Goal: Task Accomplishment & Management: Complete application form

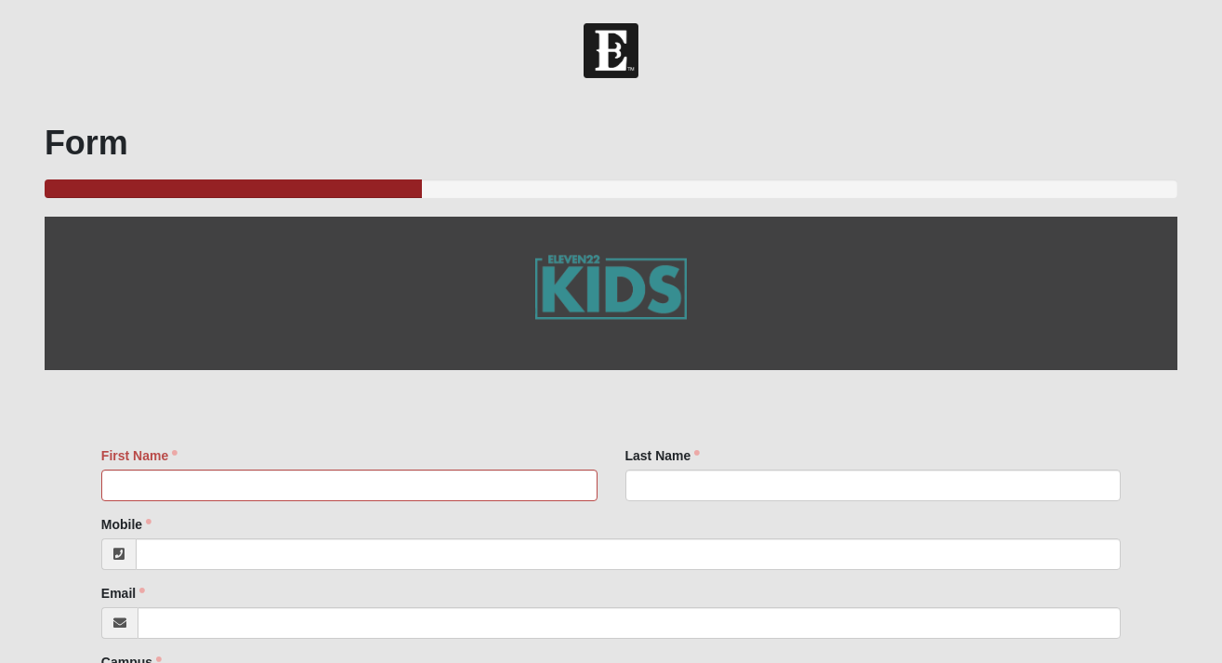
scroll to position [74, 0]
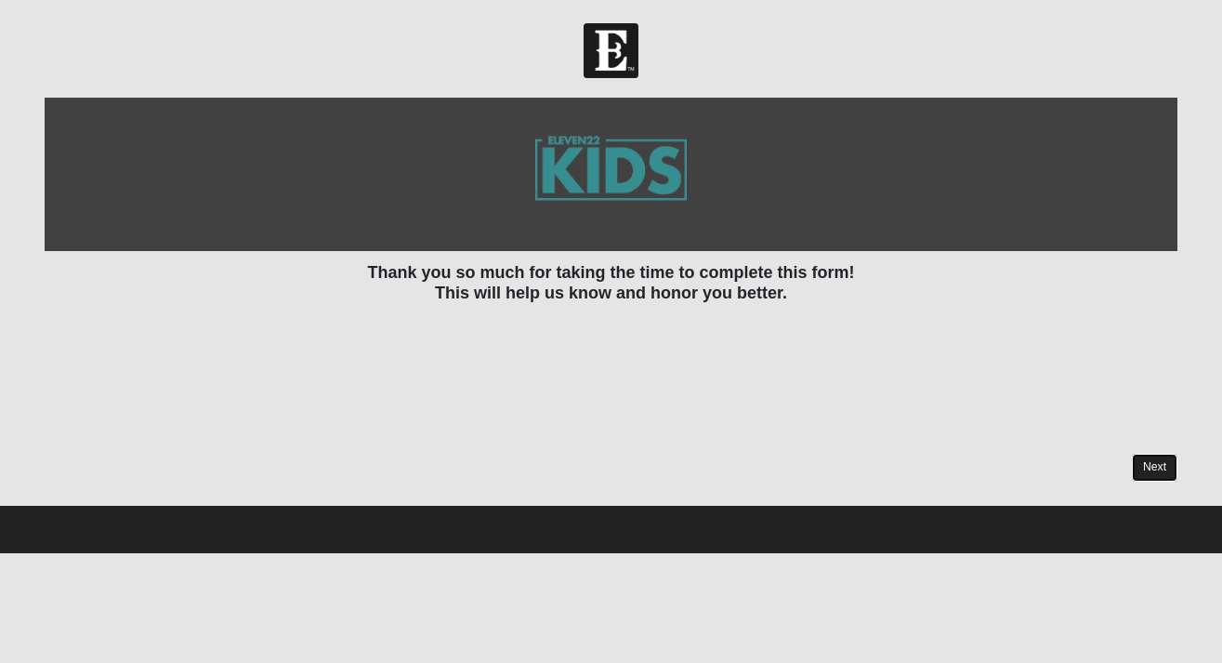
click at [1157, 461] on link "Next" at bounding box center [1155, 467] width 46 height 27
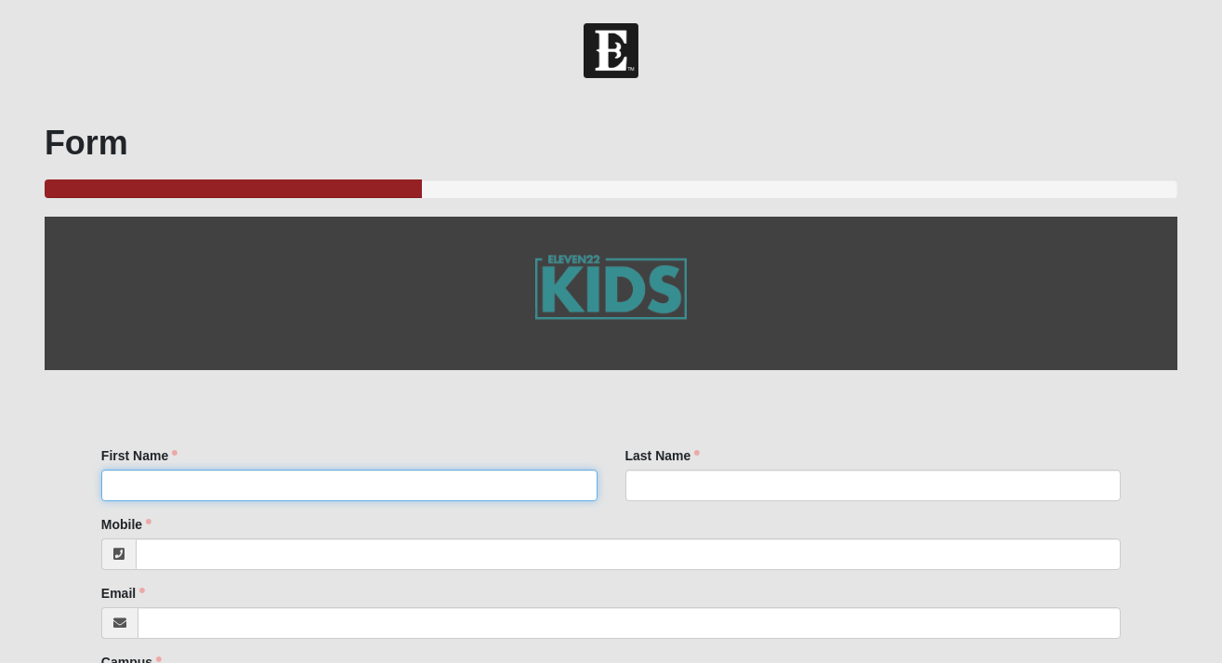
click at [373, 490] on input "First Name" at bounding box center [349, 485] width 496 height 32
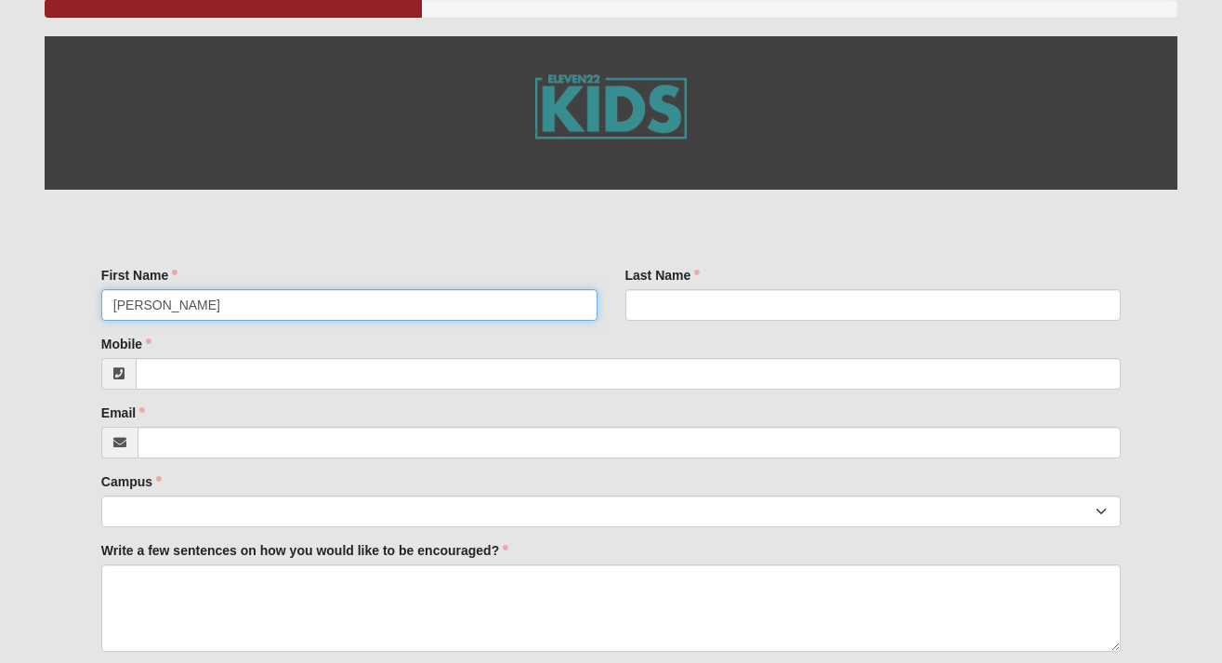
scroll to position [220, 0]
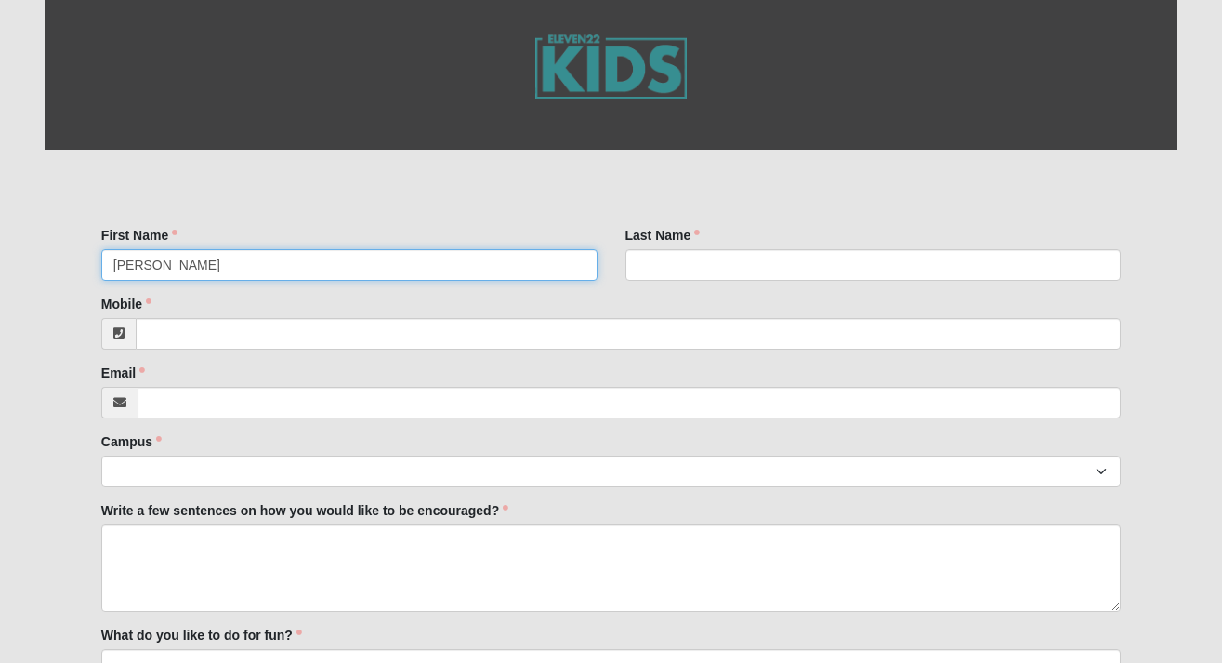
type input "[PERSON_NAME]"
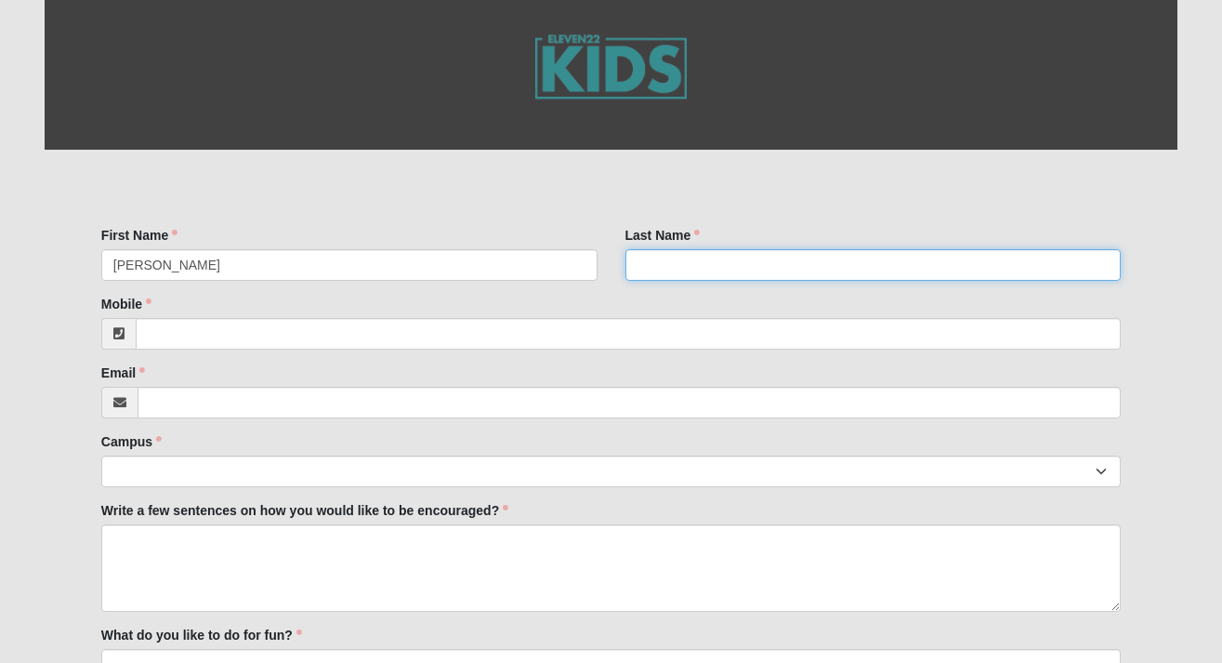
click at [749, 251] on input "Last Name" at bounding box center [874, 265] width 496 height 32
type input "[PERSON_NAME]"
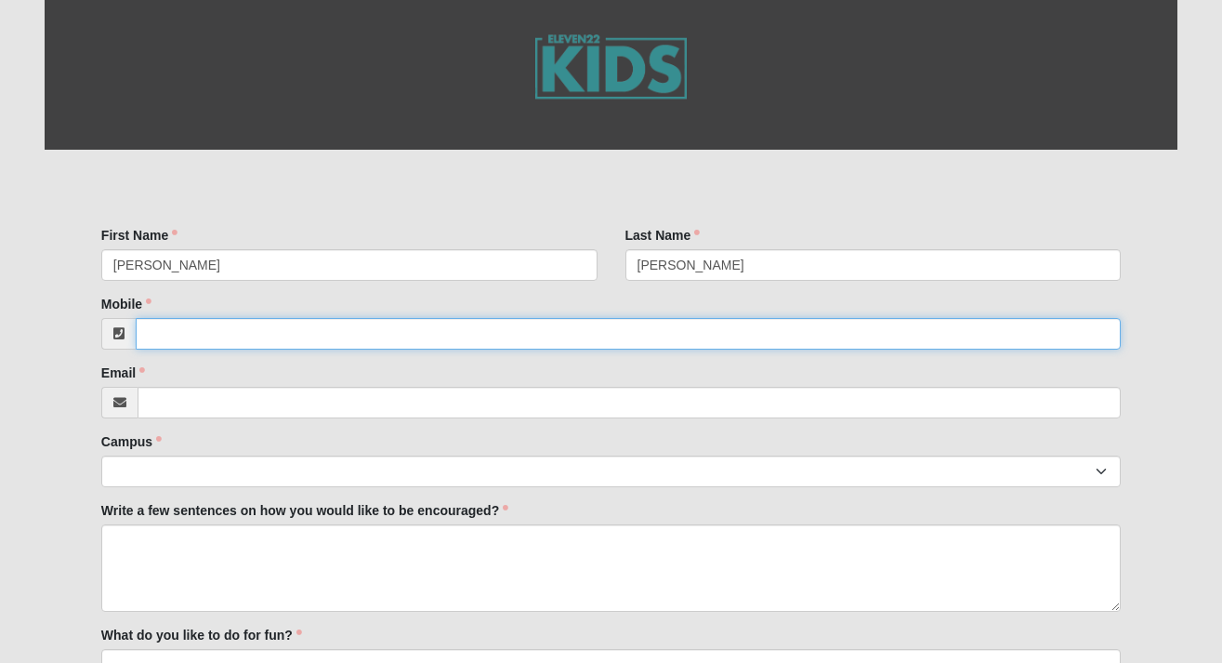
click at [333, 340] on input "Mobile" at bounding box center [628, 334] width 985 height 32
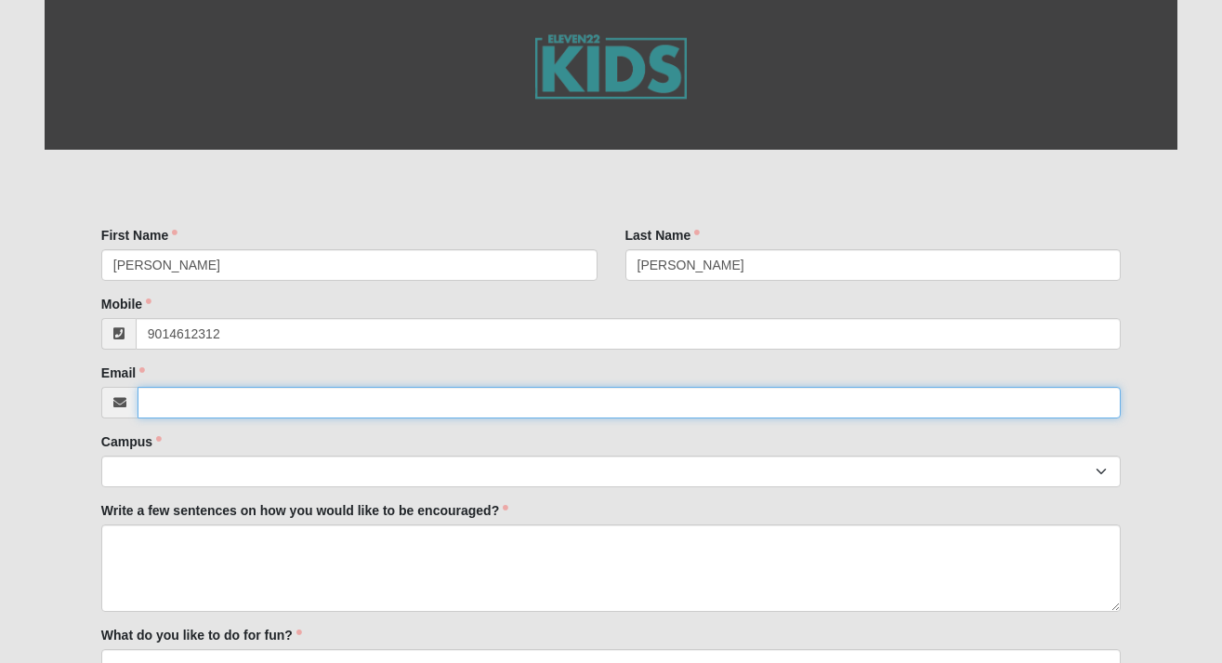
type input "[PHONE_NUMBER]"
click at [284, 406] on input "Email" at bounding box center [629, 403] width 983 height 32
type input "[PERSON_NAME][EMAIL_ADDRESS][DOMAIN_NAME]"
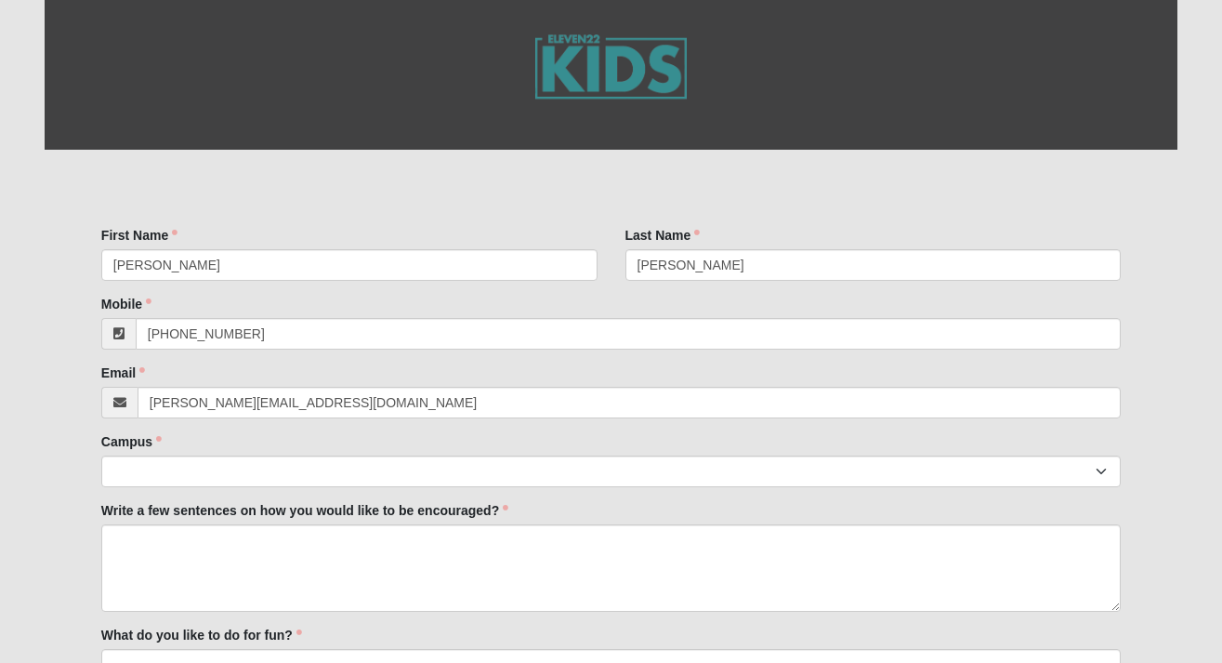
click at [130, 443] on label "Campus" at bounding box center [131, 441] width 60 height 19
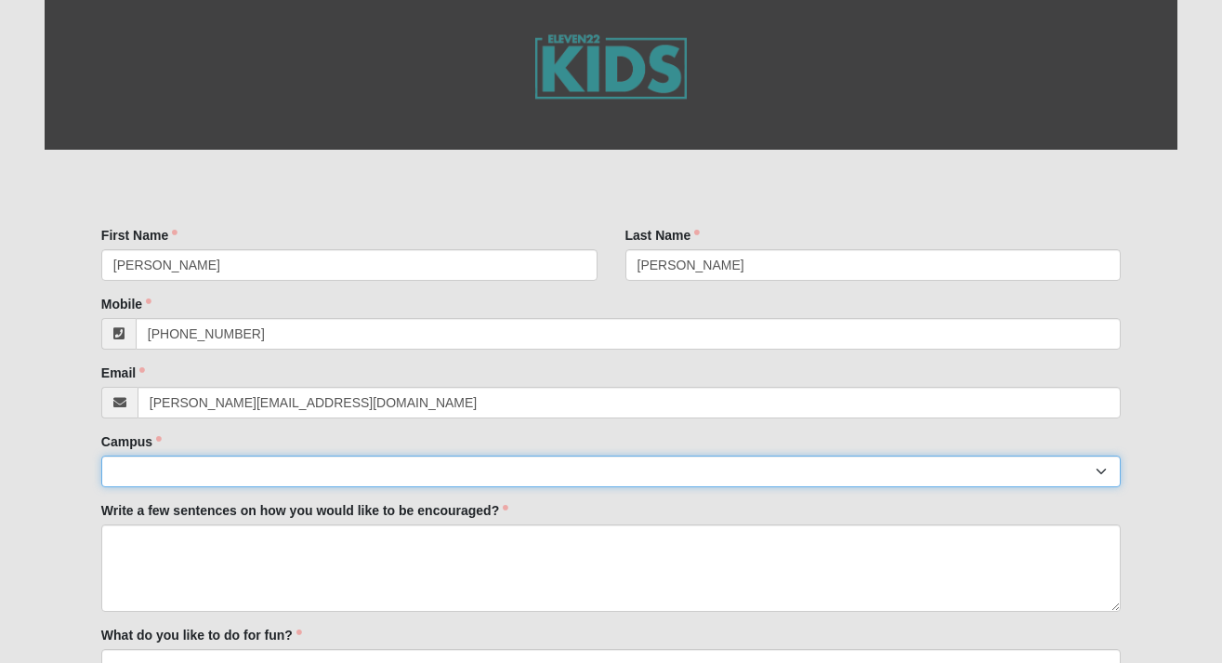
click at [130, 455] on select "Arlington Baymeadows Eleven22 Online [PERSON_NAME][GEOGRAPHIC_DATA] Jesup [GEOG…" at bounding box center [611, 471] width 1020 height 32
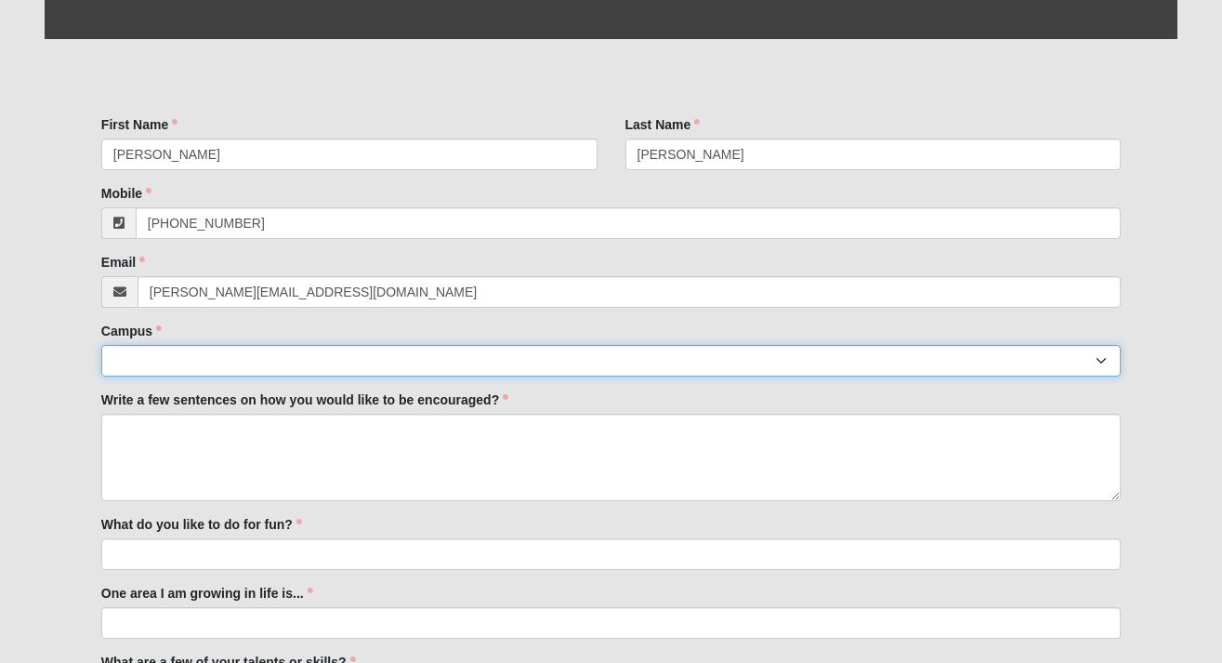
scroll to position [332, 0]
click at [151, 364] on select "Arlington Baymeadows Eleven22 Online [PERSON_NAME][GEOGRAPHIC_DATA] Jesup [GEOG…" at bounding box center [611, 360] width 1020 height 32
select select "2"
click at [101, 344] on select "Arlington Baymeadows Eleven22 Online [PERSON_NAME][GEOGRAPHIC_DATA] Jesup [GEOG…" at bounding box center [611, 360] width 1020 height 32
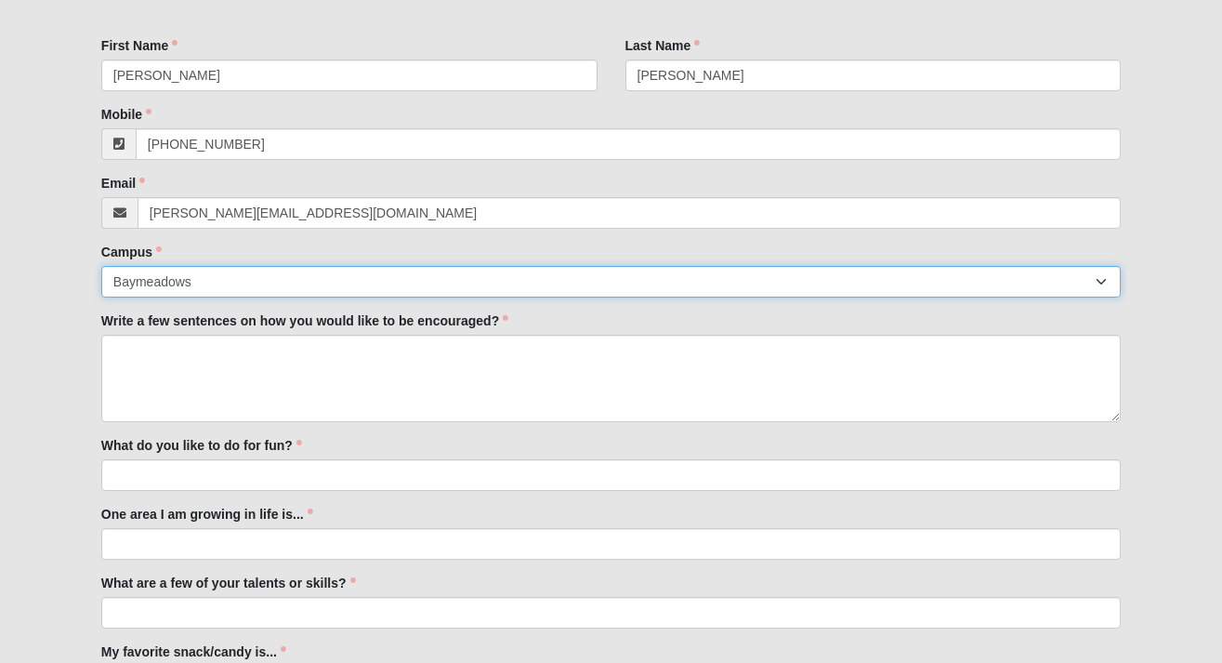
scroll to position [440, 0]
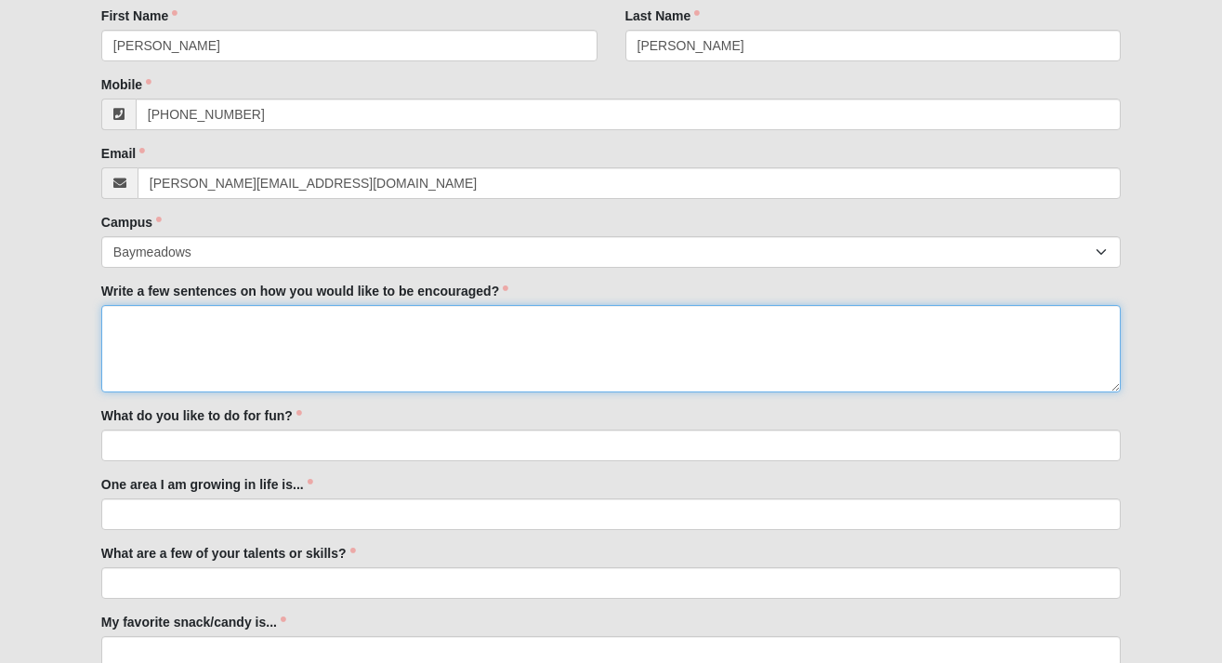
click at [204, 344] on textarea "Write a few sentences on how you would like to be encouraged?" at bounding box center [611, 348] width 1020 height 87
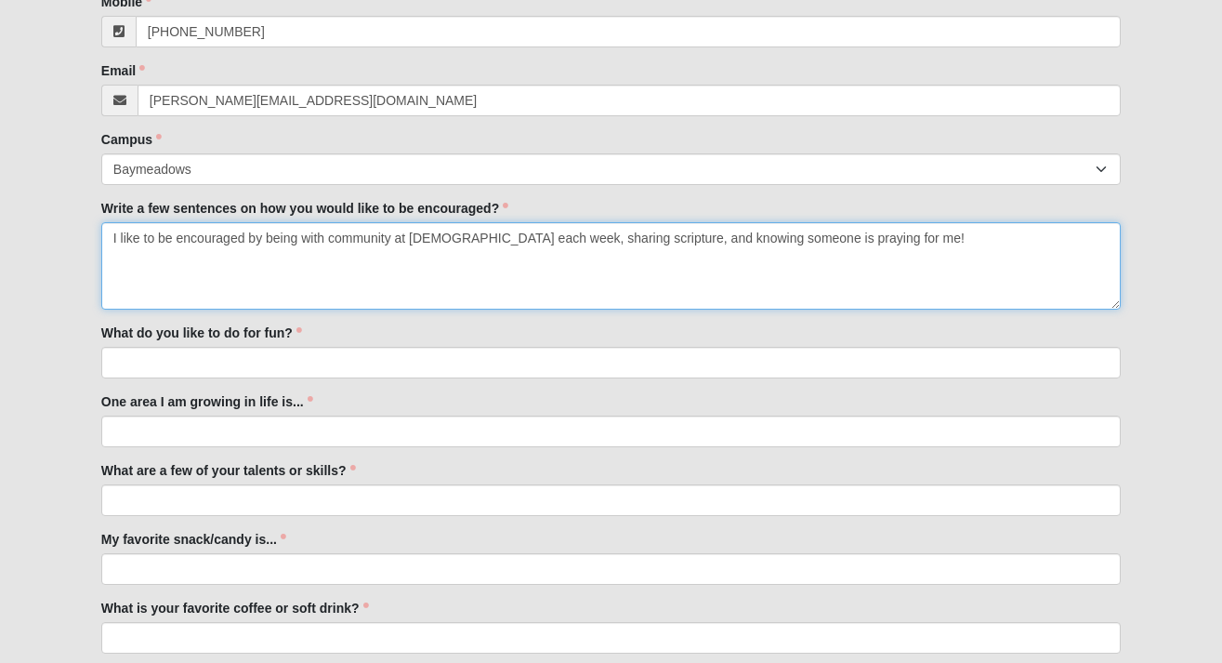
scroll to position [533, 0]
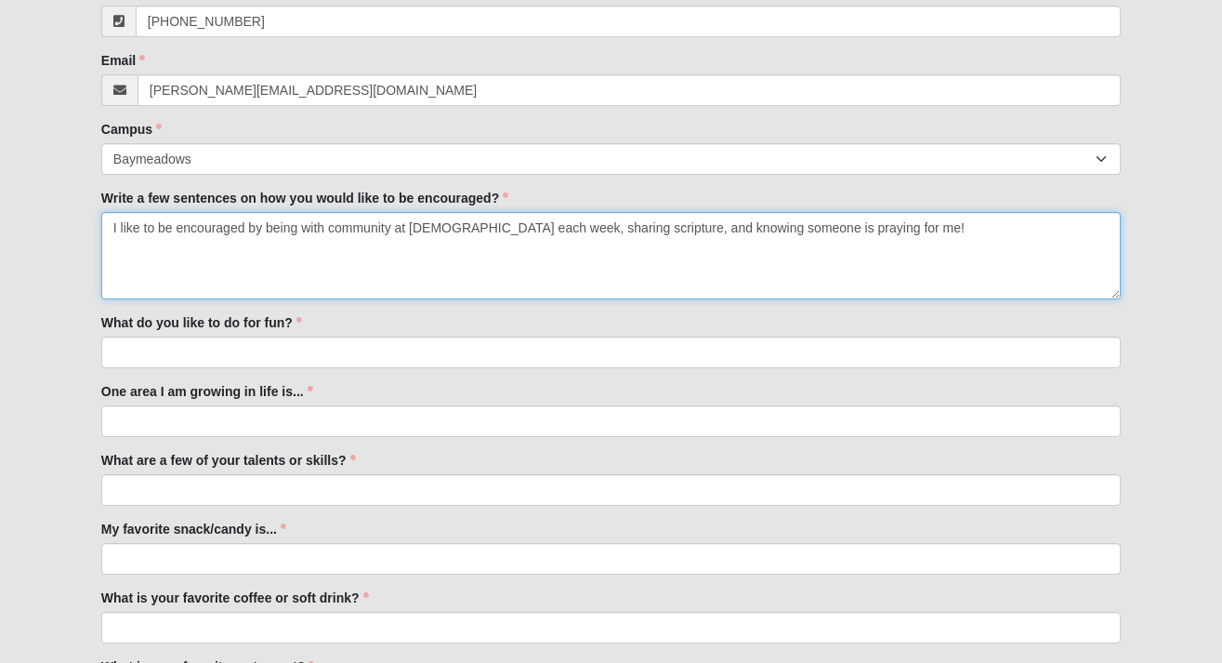
type textarea "I like to be encouraged by being with community at [DEMOGRAPHIC_DATA] each week…"
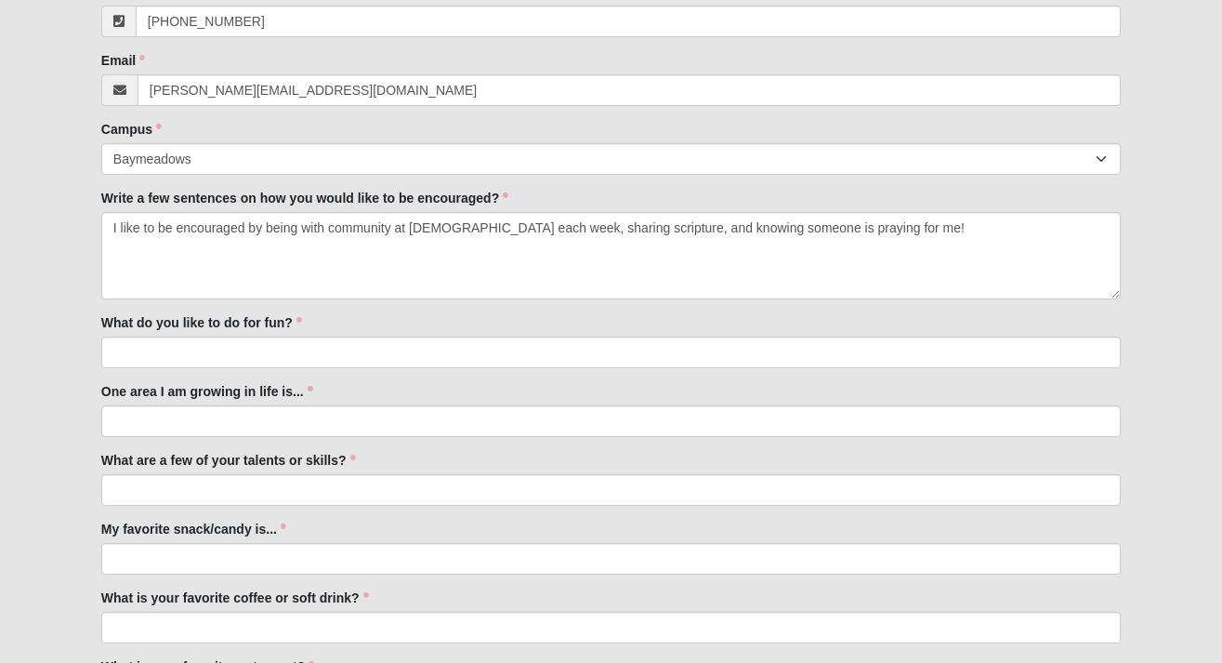
click at [201, 314] on label "What do you like to do for fun?" at bounding box center [201, 322] width 201 height 19
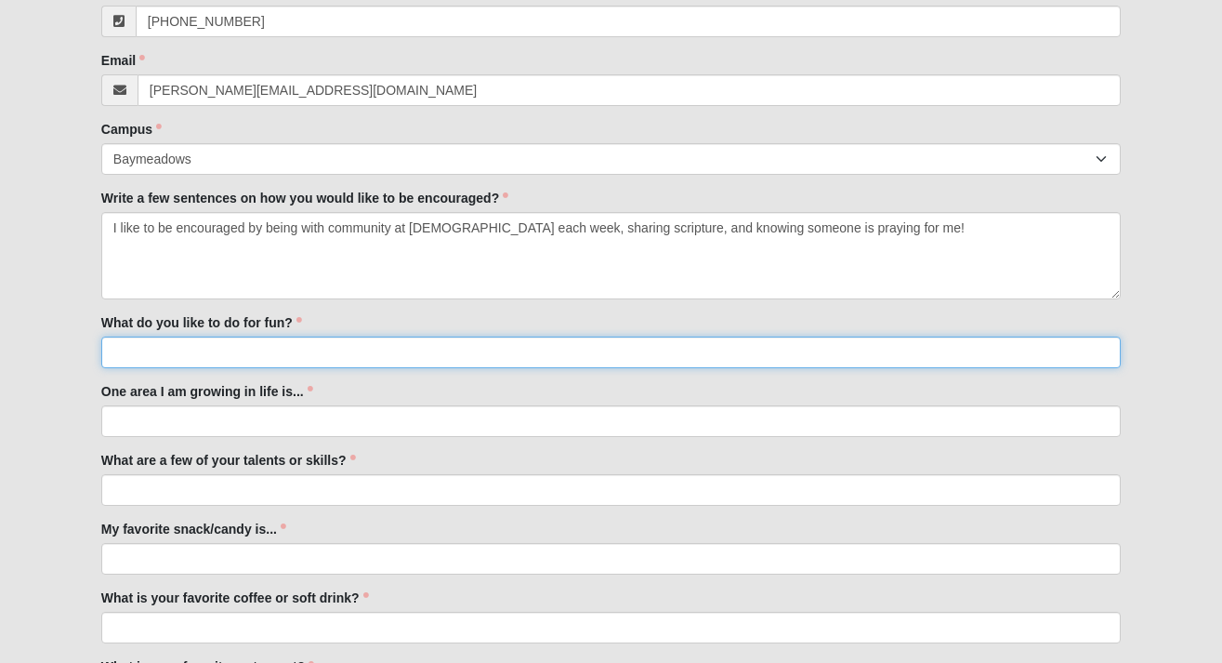
click at [201, 336] on input "What do you like to do for fun?" at bounding box center [611, 352] width 1020 height 32
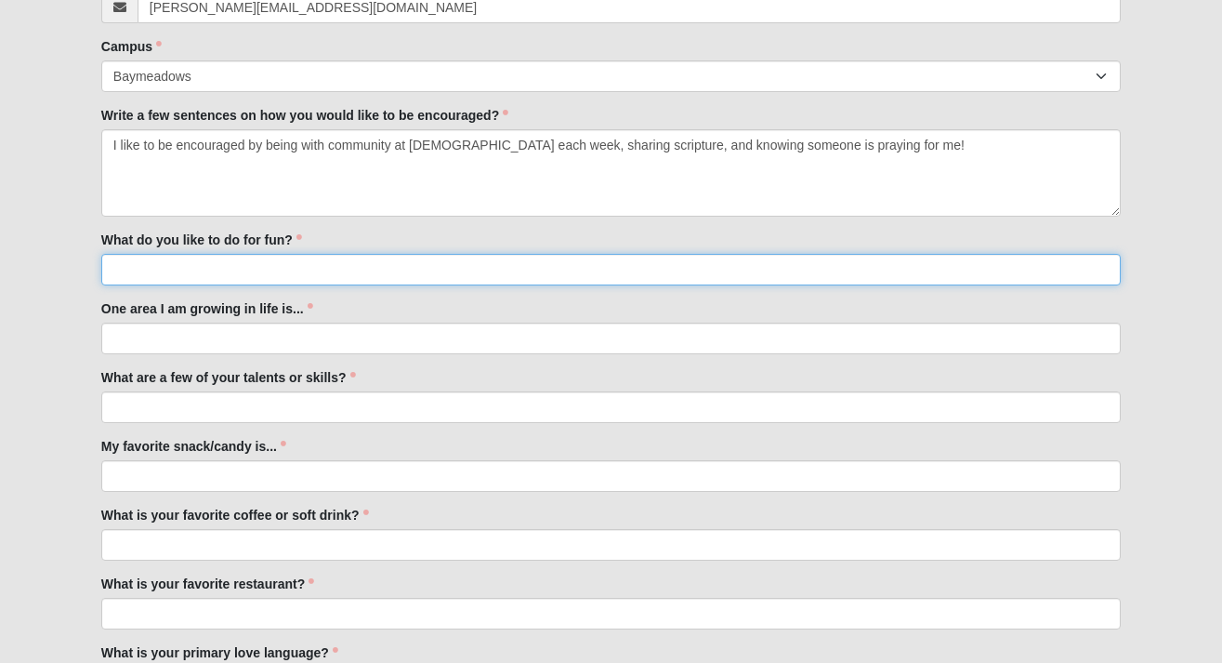
scroll to position [619, 0]
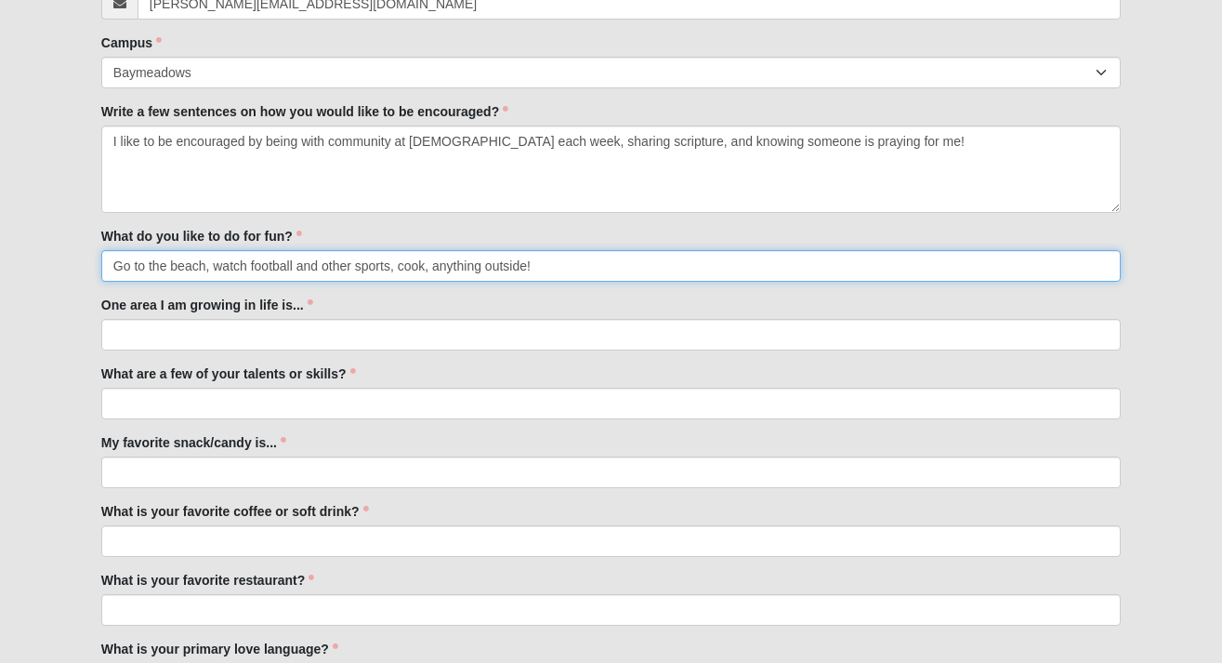
click at [432, 268] on input "Go to the beach, watch football and other sports, cook, anything outside!" at bounding box center [611, 266] width 1020 height 32
type input "Go to the beach, watch football and other sports, cook, listen to country music…"
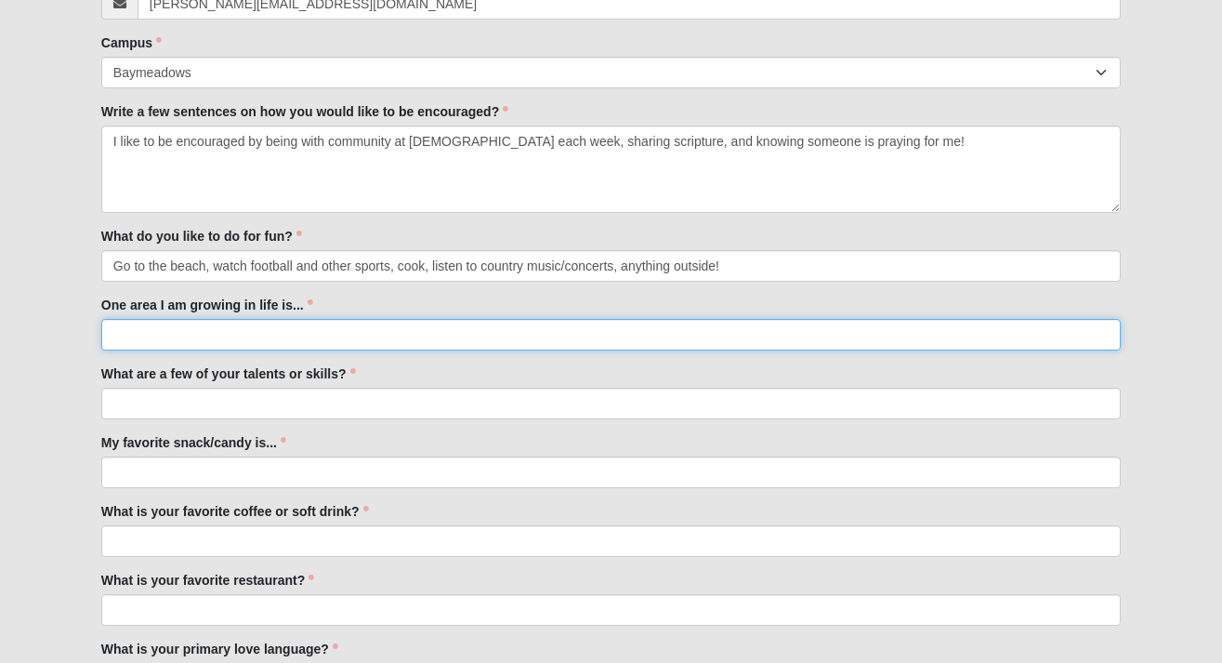
click at [413, 340] on input "One area I am growing in life is..." at bounding box center [611, 335] width 1020 height 32
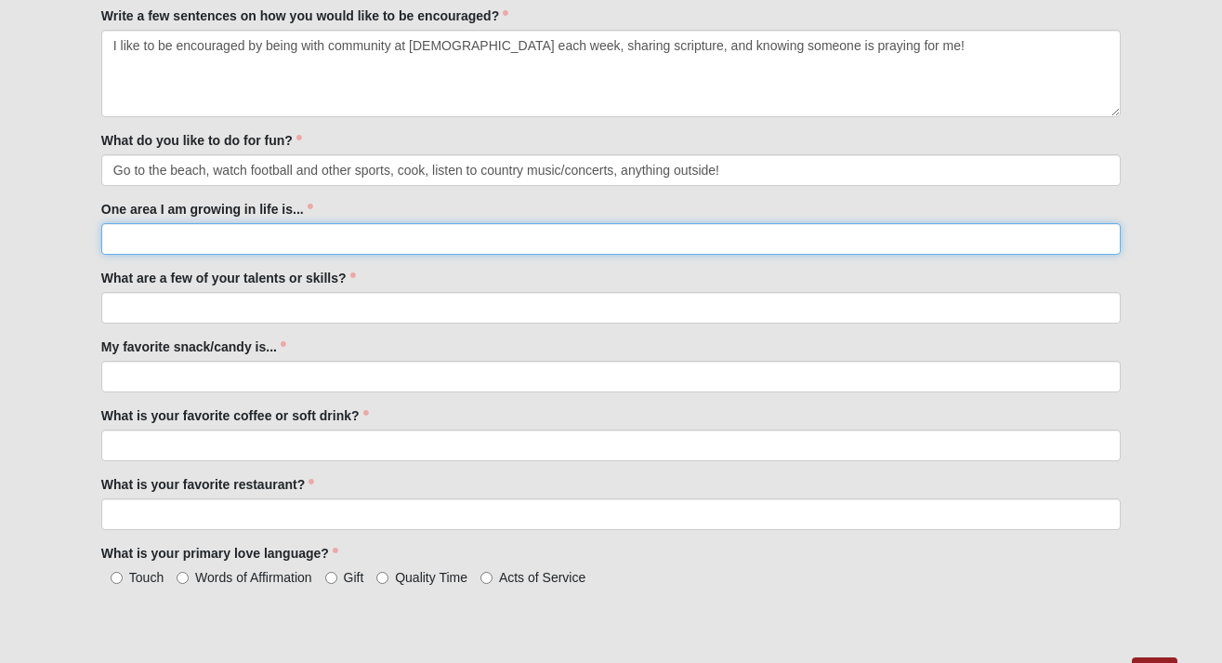
scroll to position [719, 0]
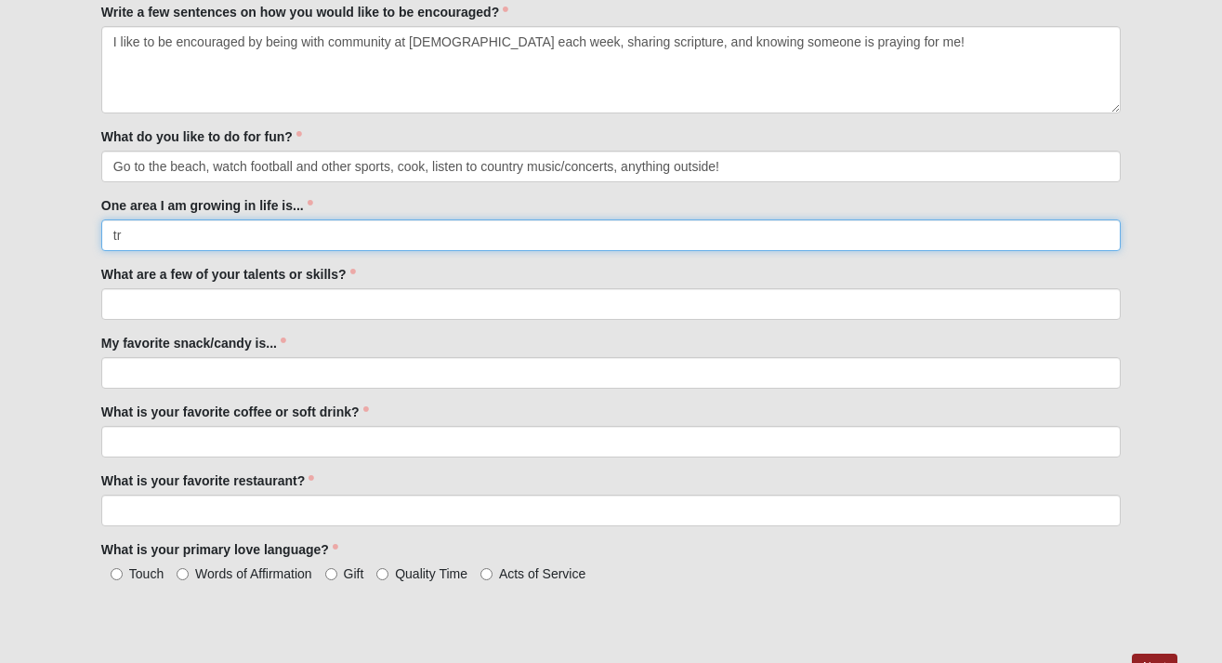
type input "t"
click at [206, 233] on input "trusting the Lord through uncertainty" at bounding box center [611, 235] width 1020 height 32
click at [428, 245] on input "trusting the Lord to make a way through uncertainty" at bounding box center [611, 235] width 1020 height 32
type input "trusting the Lord to make a way through uncertainty."
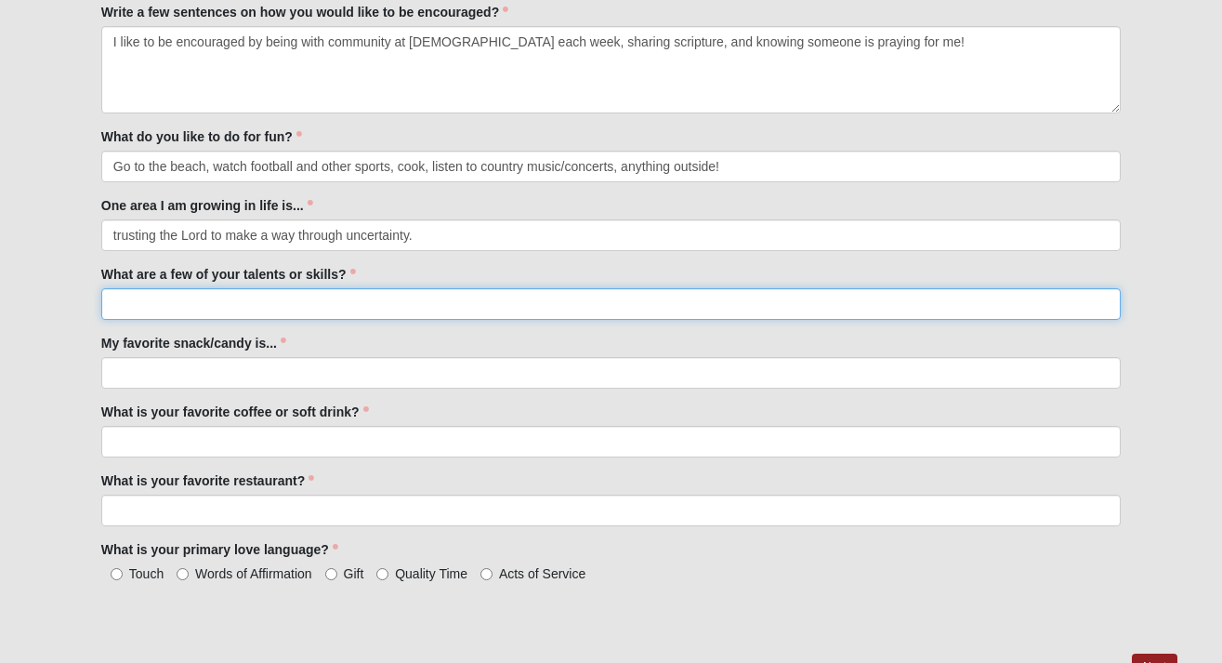
click at [339, 304] on input "What are a few of your talents or skills?" at bounding box center [611, 304] width 1020 height 32
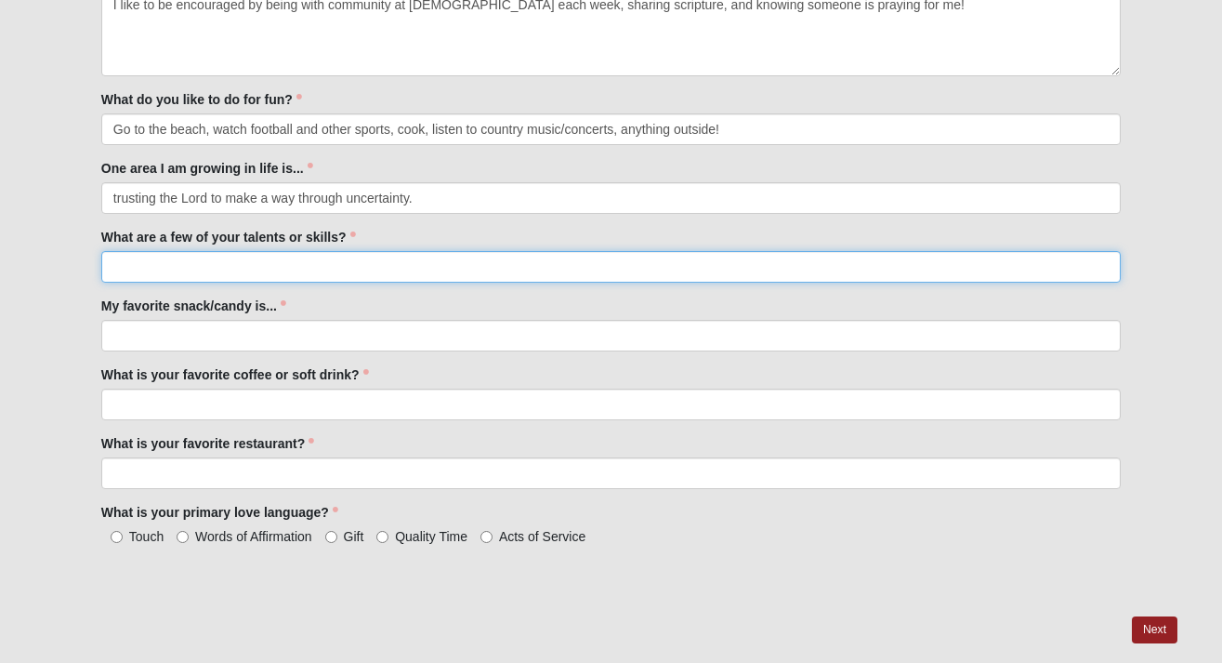
scroll to position [765, 0]
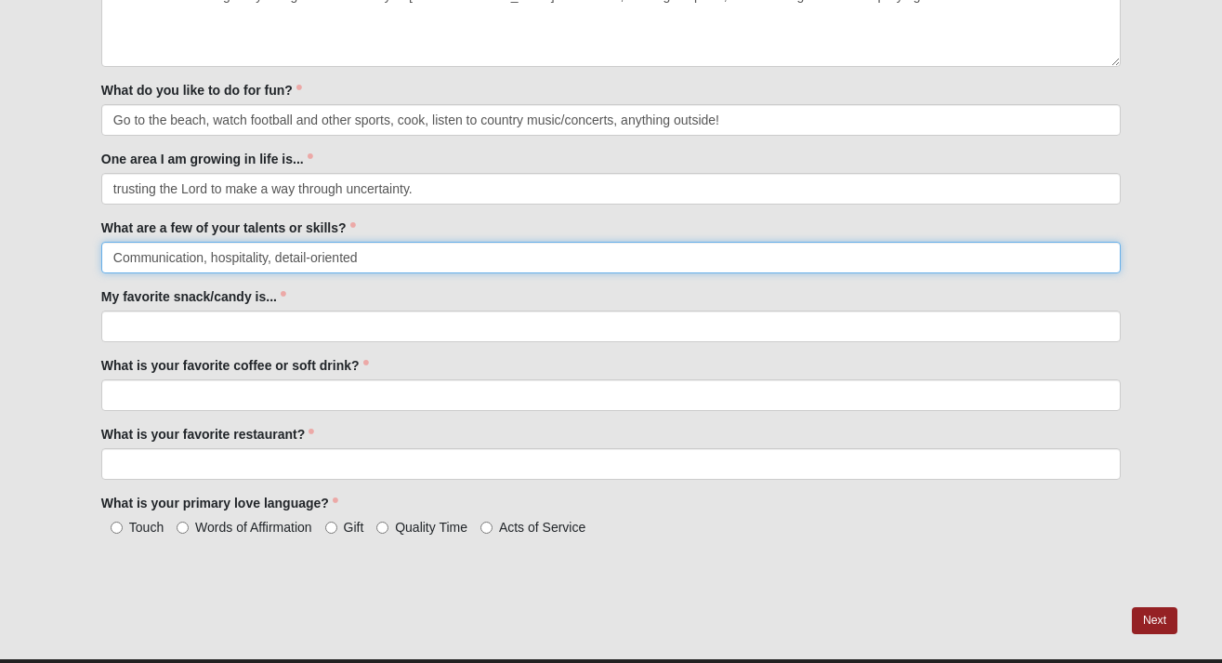
type input "Communication, hospitality, detail-oriented"
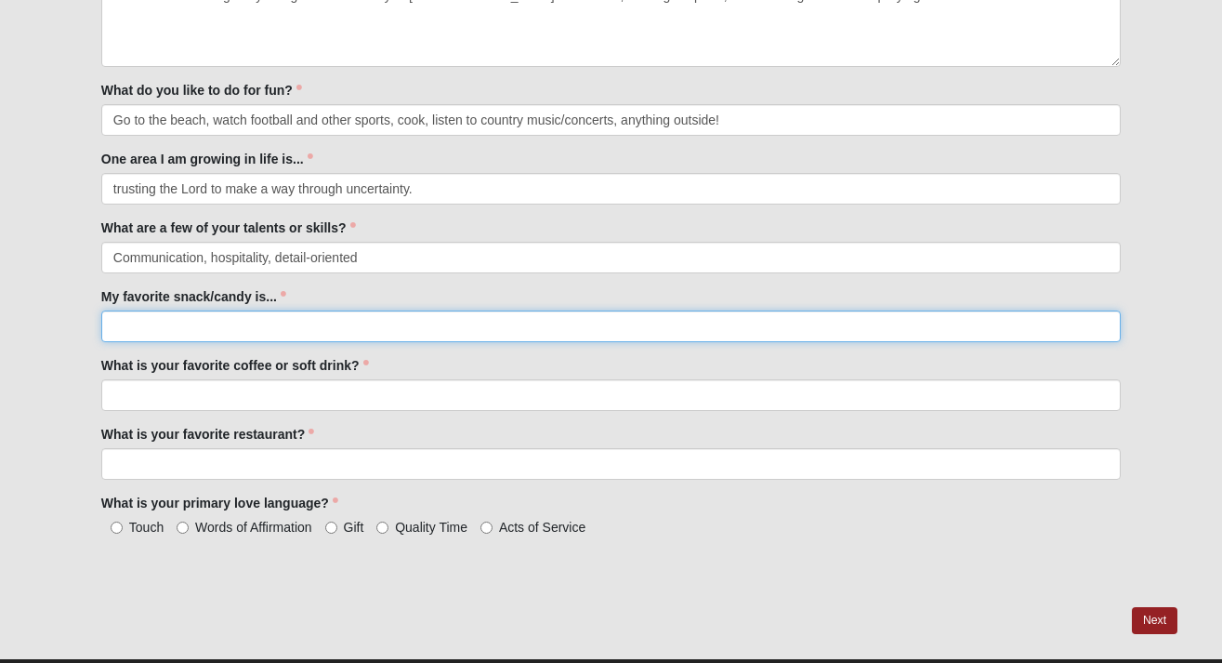
click at [455, 330] on input "My favorite snack/candy is..." at bounding box center [611, 326] width 1020 height 32
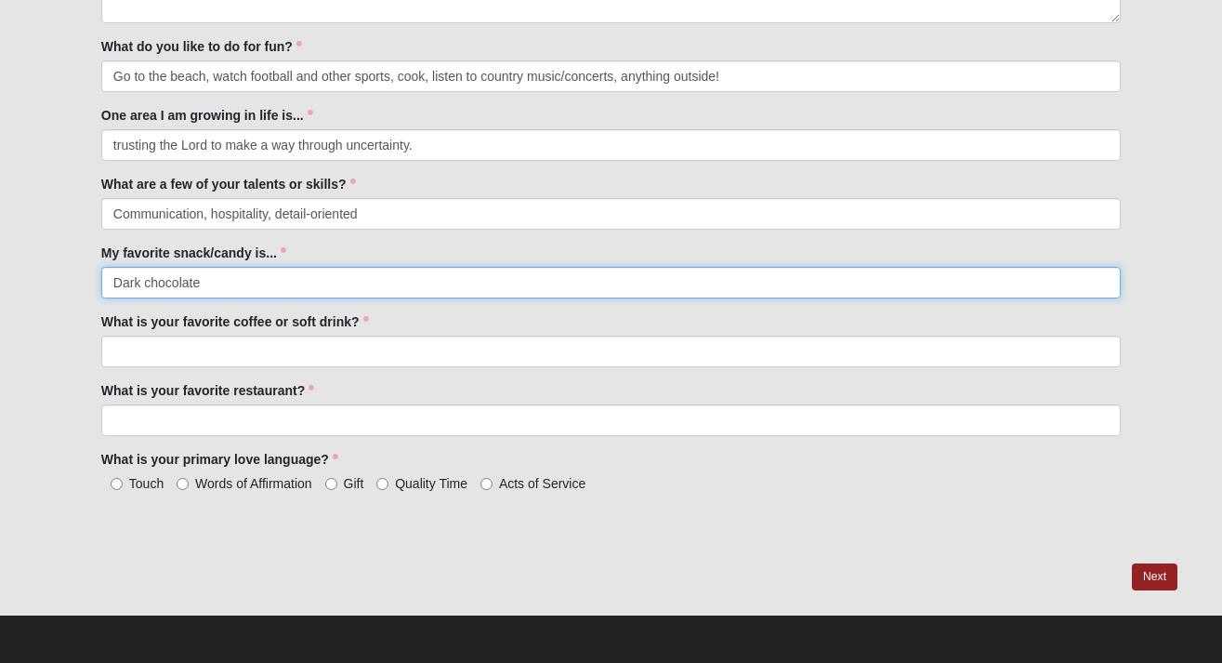
type input "Dark chocolate"
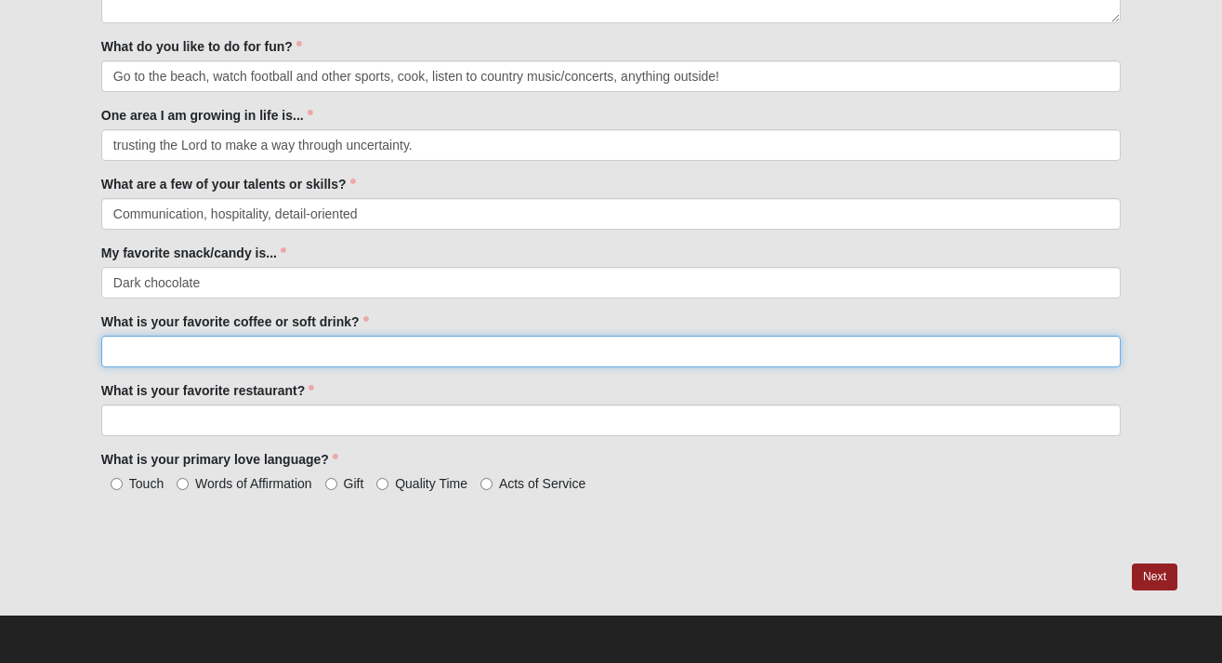
click at [227, 346] on input "What is your favorite coffee or soft drink?" at bounding box center [611, 352] width 1020 height 32
type input "Iced coffee"
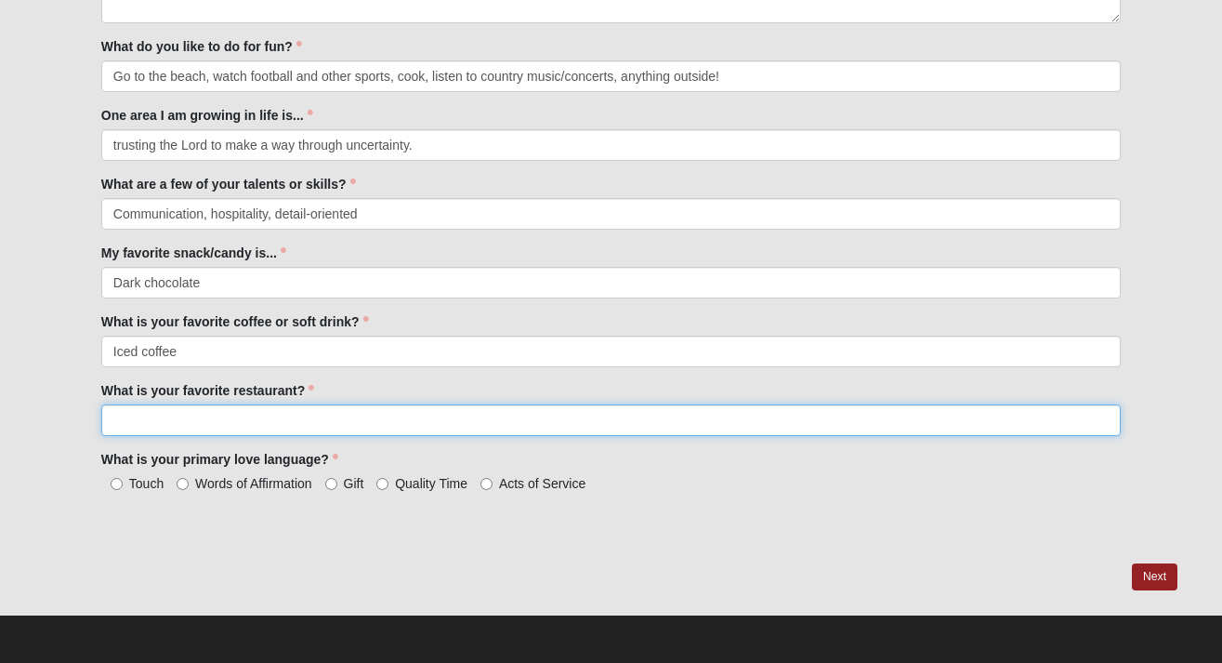
click at [267, 422] on input "What is your favorite restaurant?" at bounding box center [611, 420] width 1020 height 32
type input "Hawkers"
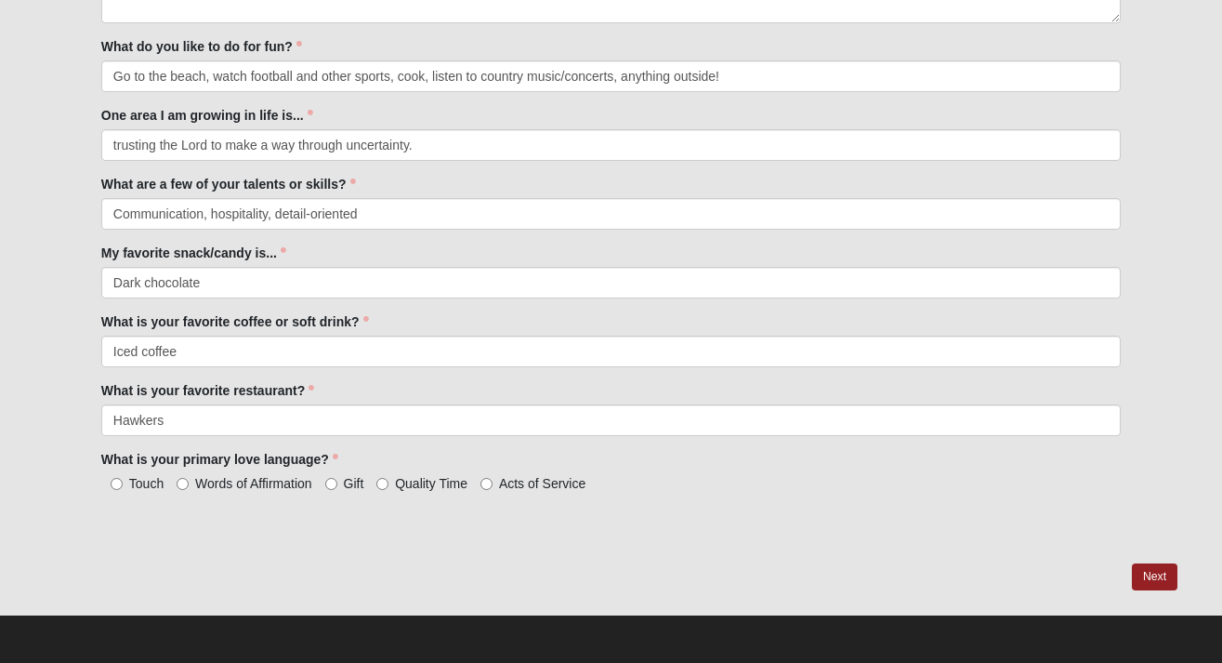
click at [332, 547] on div "First Name [PERSON_NAME] First Name is required. Last Name [PERSON_NAME] Last N…" at bounding box center [611, 72] width 1133 height 983
click at [513, 485] on span "Acts of Service" at bounding box center [542, 483] width 86 height 15
click at [493, 485] on input "Acts of Service" at bounding box center [487, 484] width 12 height 12
radio input "true"
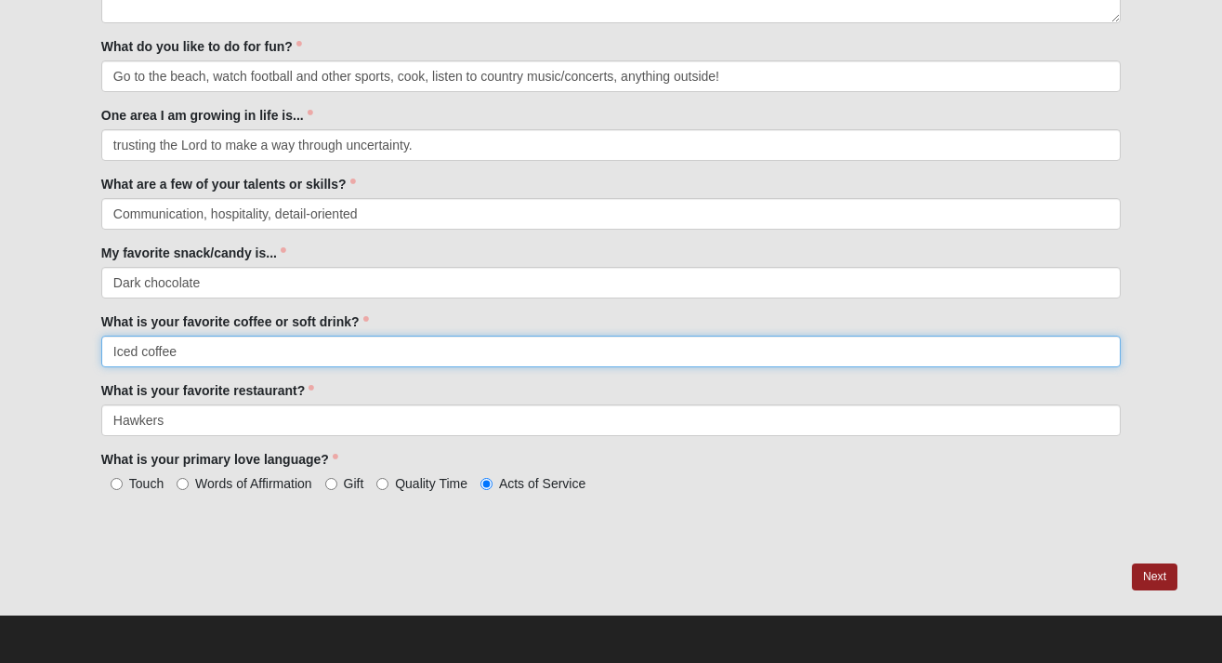
click at [181, 351] on input "Iced coffee" at bounding box center [611, 352] width 1020 height 32
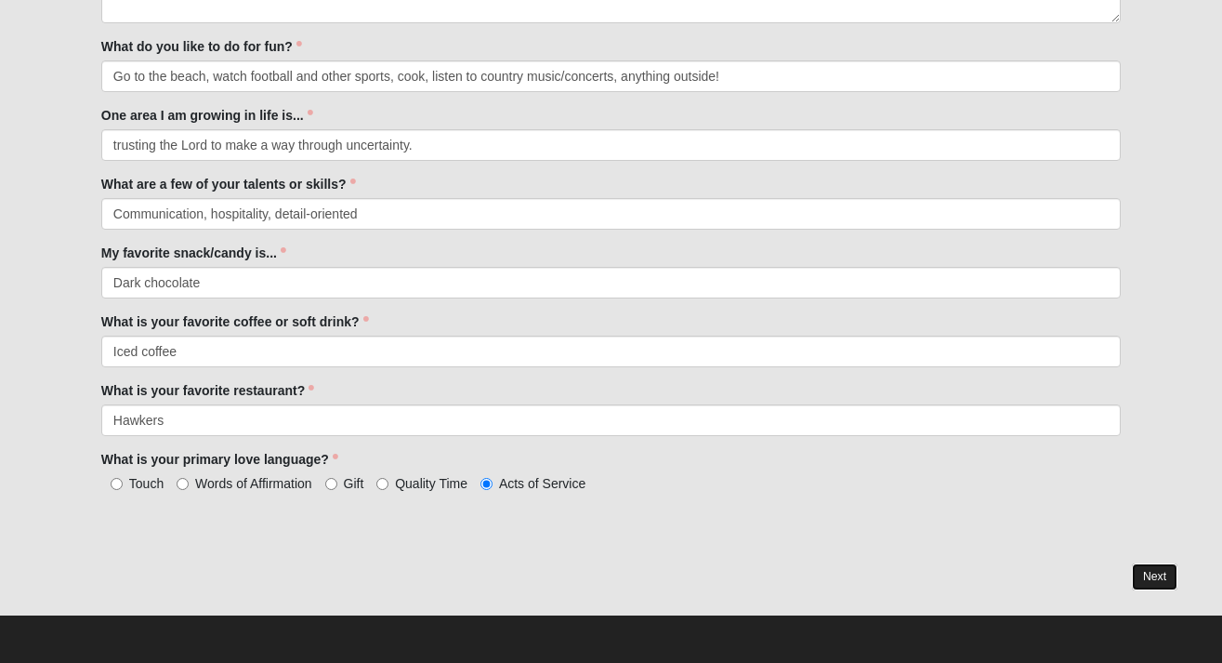
click at [1165, 580] on link "Next" at bounding box center [1155, 576] width 46 height 27
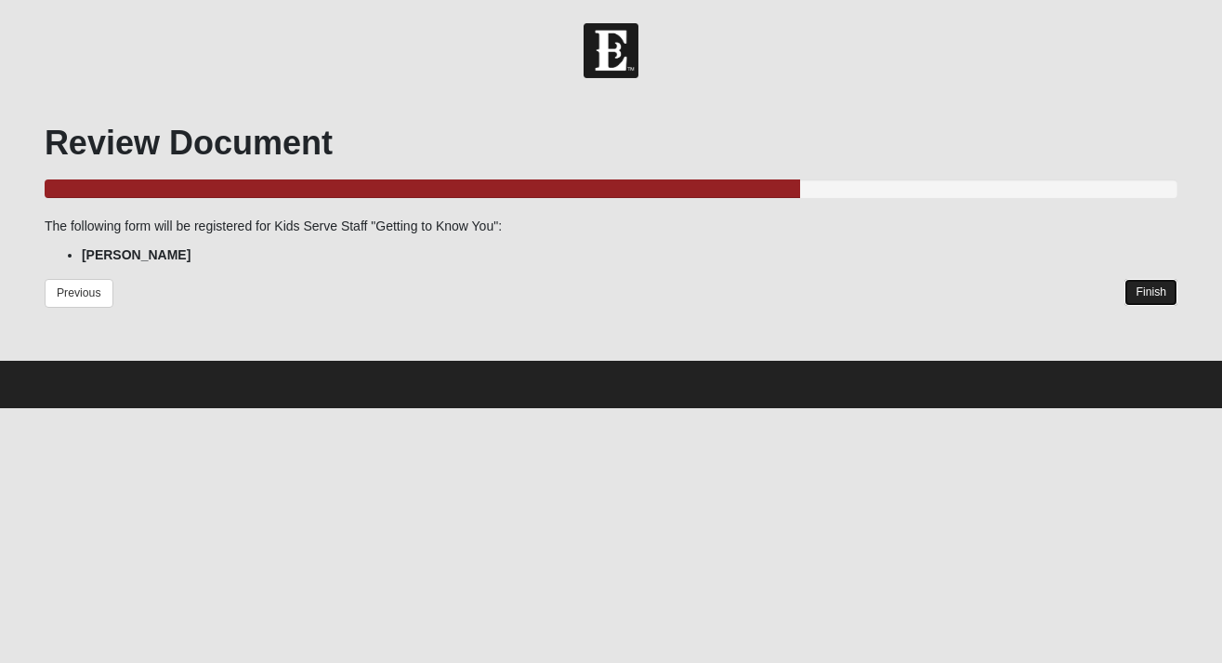
click at [1169, 288] on link "Finish" at bounding box center [1151, 292] width 53 height 27
